Goal: Navigation & Orientation: Understand site structure

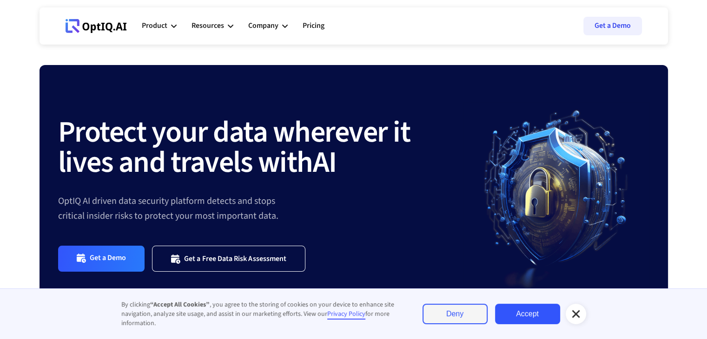
click at [86, 26] on icon at bounding box center [96, 26] width 61 height 14
drag, startPoint x: 0, startPoint y: 0, endPoint x: 66, endPoint y: 24, distance: 69.9
click at [66, 24] on icon at bounding box center [69, 27] width 7 height 10
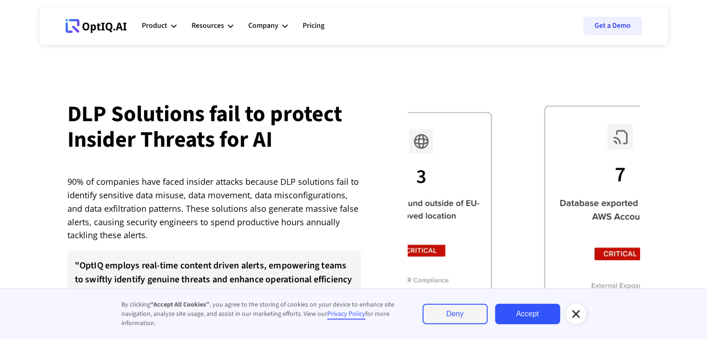
scroll to position [2092, 0]
